Goal: Task Accomplishment & Management: Complete application form

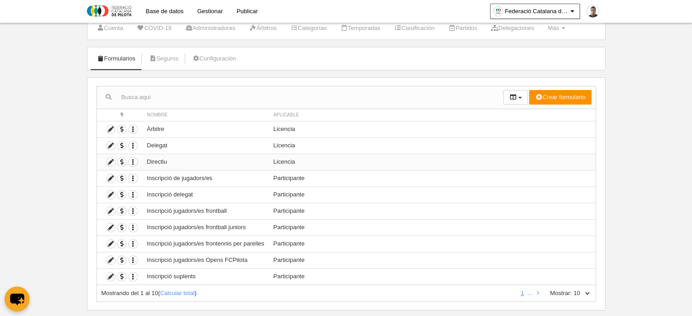
scroll to position [45, 0]
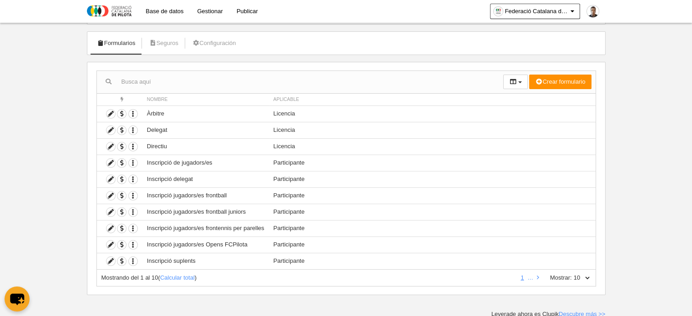
click at [590, 275] on select "10 25 50 100 500" at bounding box center [581, 278] width 19 height 8
select select "25"
click at [572, 274] on select "10 25 50 100 500" at bounding box center [581, 278] width 19 height 8
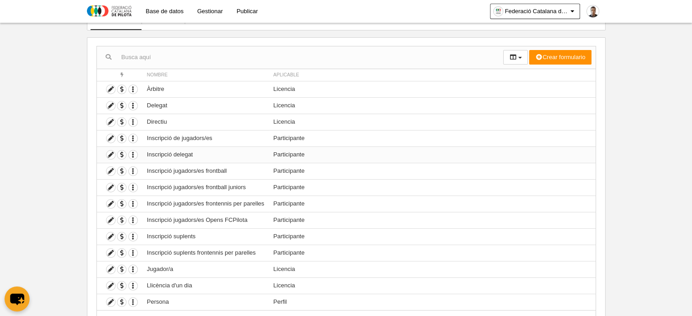
scroll to position [90, 0]
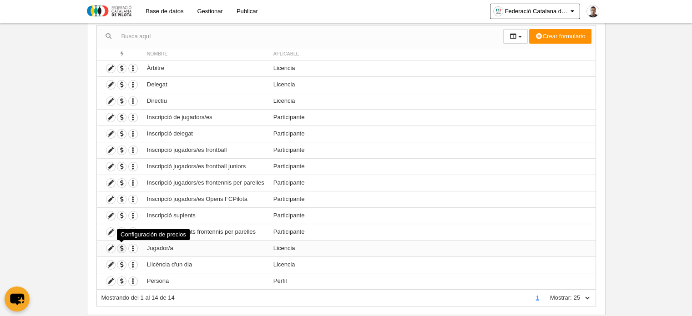
click at [122, 246] on span "button" at bounding box center [121, 248] width 9 height 9
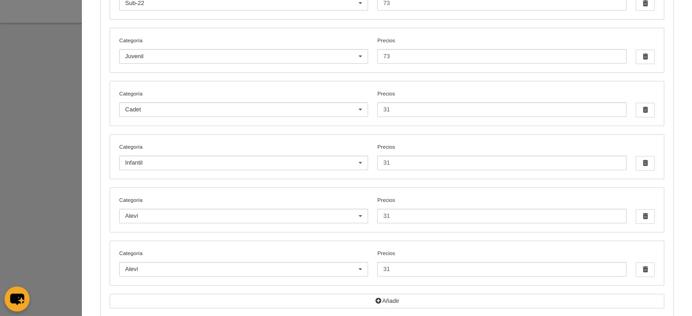
scroll to position [409, 0]
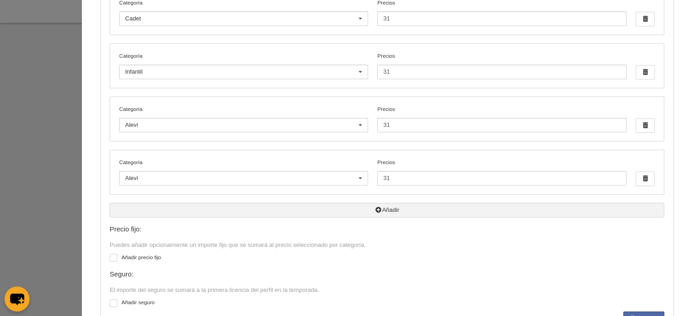
click at [386, 211] on button "Añadir" at bounding box center [387, 210] width 554 height 15
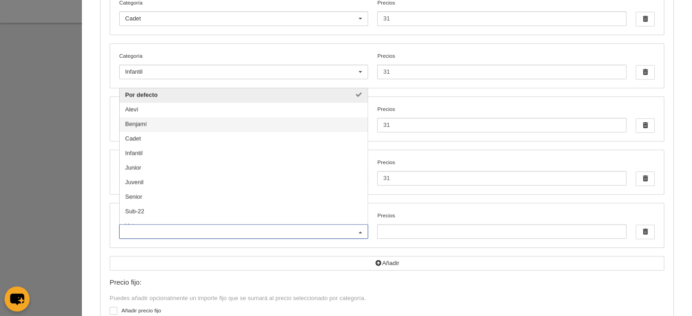
click at [151, 121] on span "Benjamí" at bounding box center [244, 124] width 248 height 15
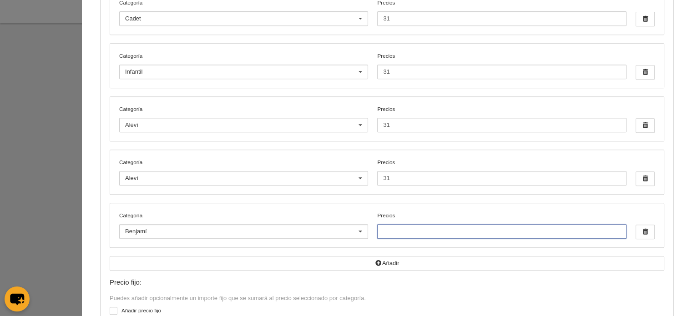
click at [414, 229] on input "Precios" at bounding box center [501, 231] width 249 height 15
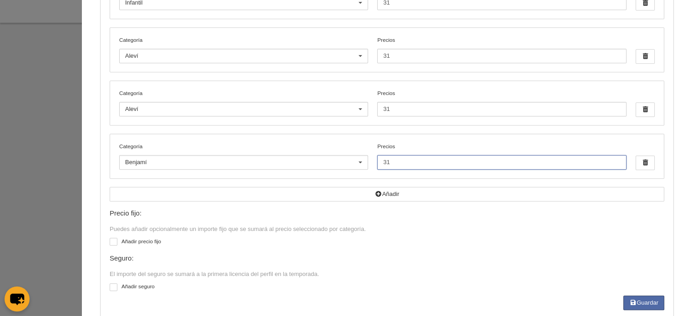
scroll to position [495, 0]
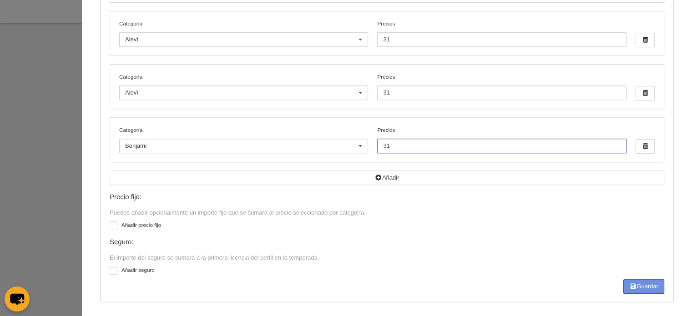
type input "31"
click at [629, 279] on button "Guardar" at bounding box center [643, 286] width 41 height 15
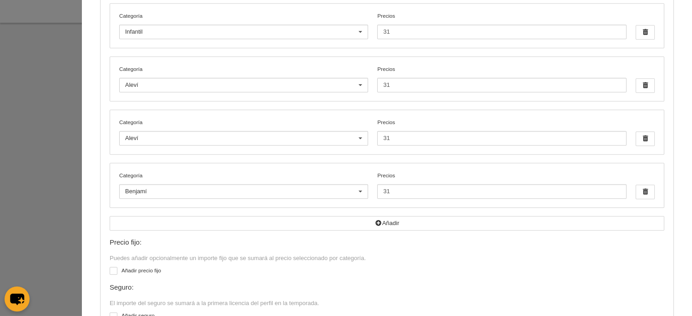
scroll to position [449, 0]
click at [639, 134] on span "button" at bounding box center [645, 139] width 18 height 14
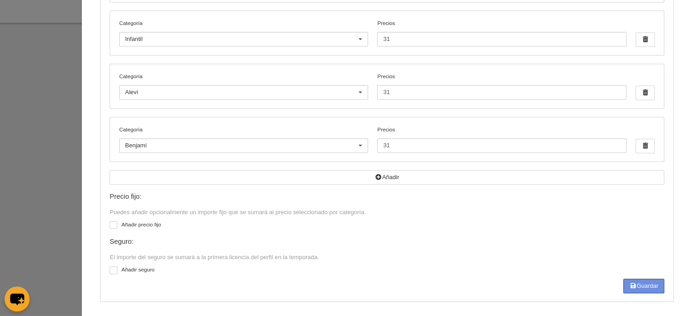
click at [639, 285] on button "Guardar" at bounding box center [643, 286] width 41 height 15
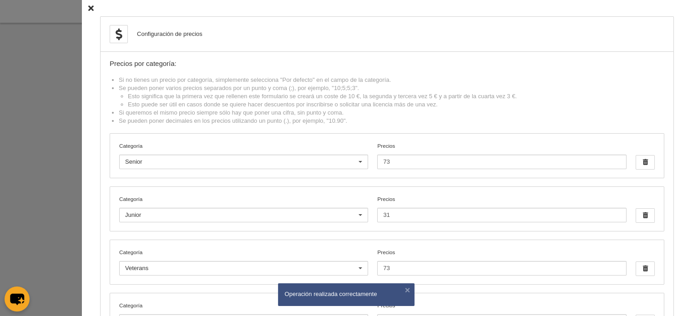
scroll to position [0, 0]
